Goal: Navigation & Orientation: Find specific page/section

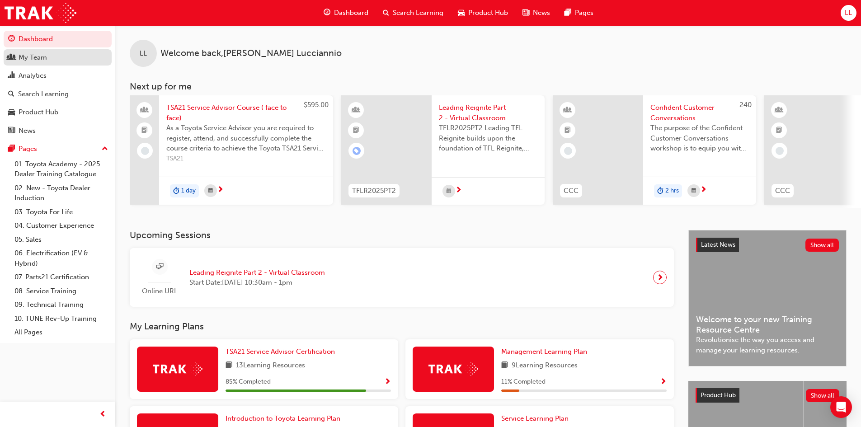
click at [55, 56] on div "My Team" at bounding box center [57, 57] width 99 height 11
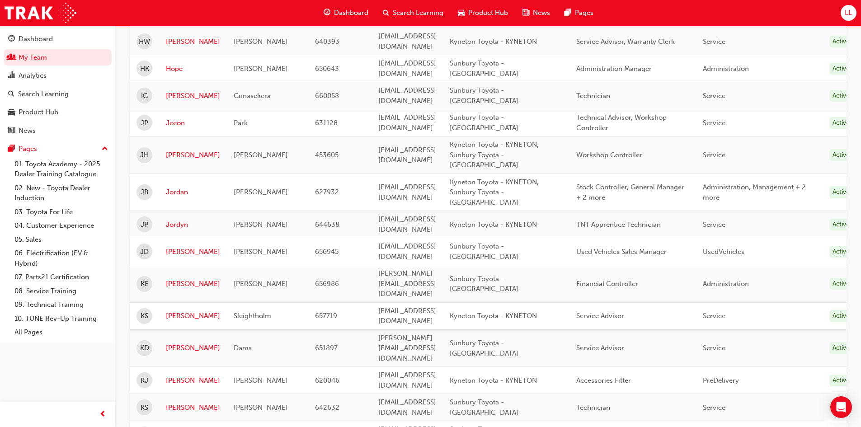
scroll to position [588, 0]
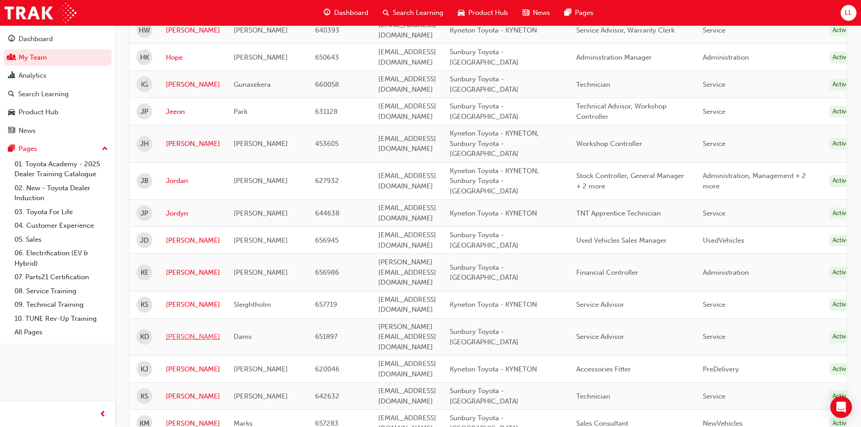
click at [184, 332] on link "[PERSON_NAME]" at bounding box center [193, 337] width 54 height 10
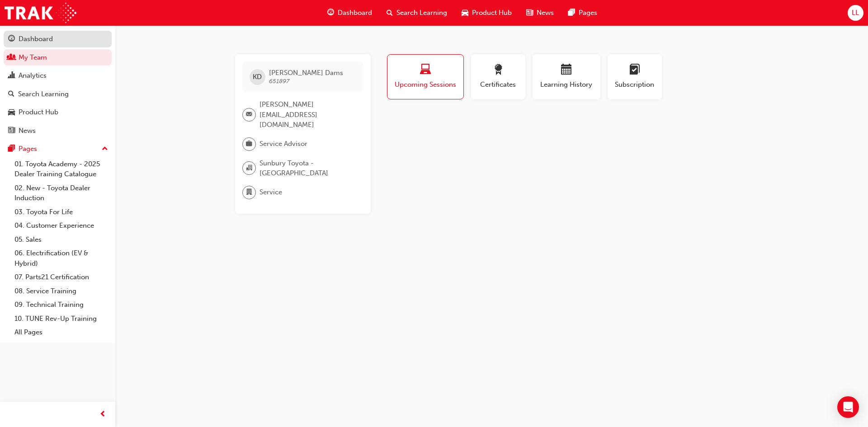
click at [50, 36] on div "Dashboard" at bounding box center [36, 39] width 34 height 10
